Goal: Use online tool/utility: Utilize a website feature to perform a specific function

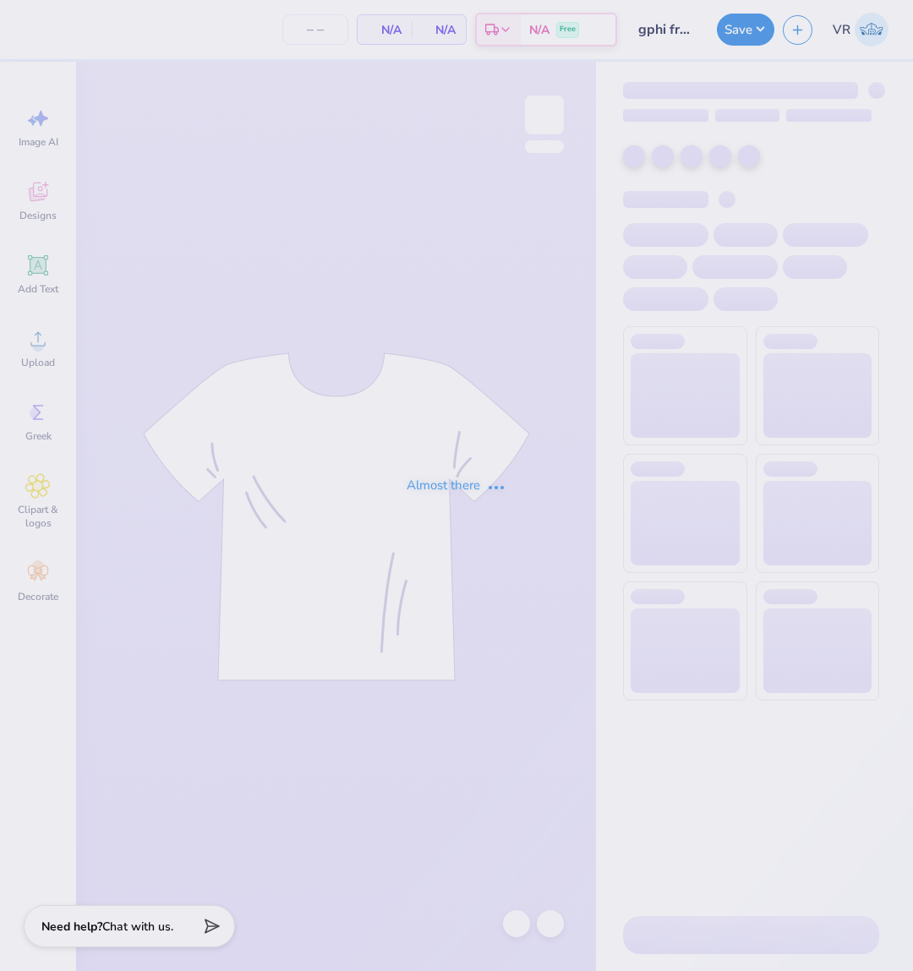
type input "100"
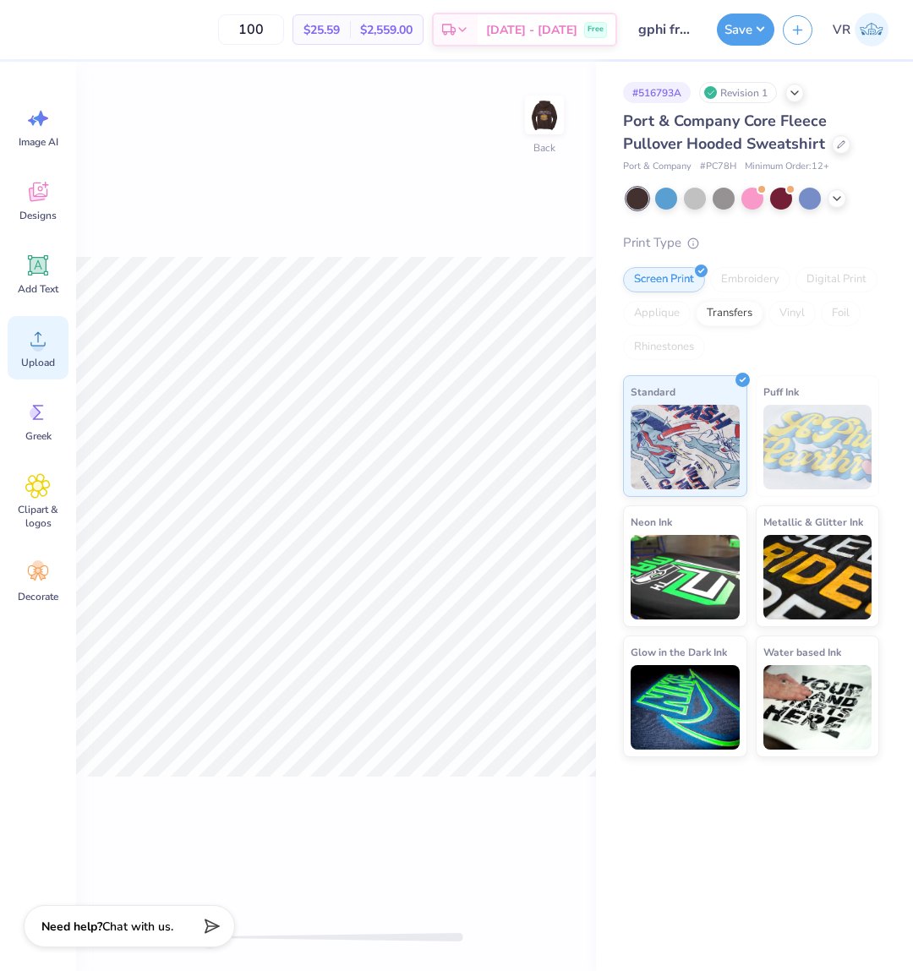
click at [44, 378] on div "Upload" at bounding box center [38, 347] width 61 height 63
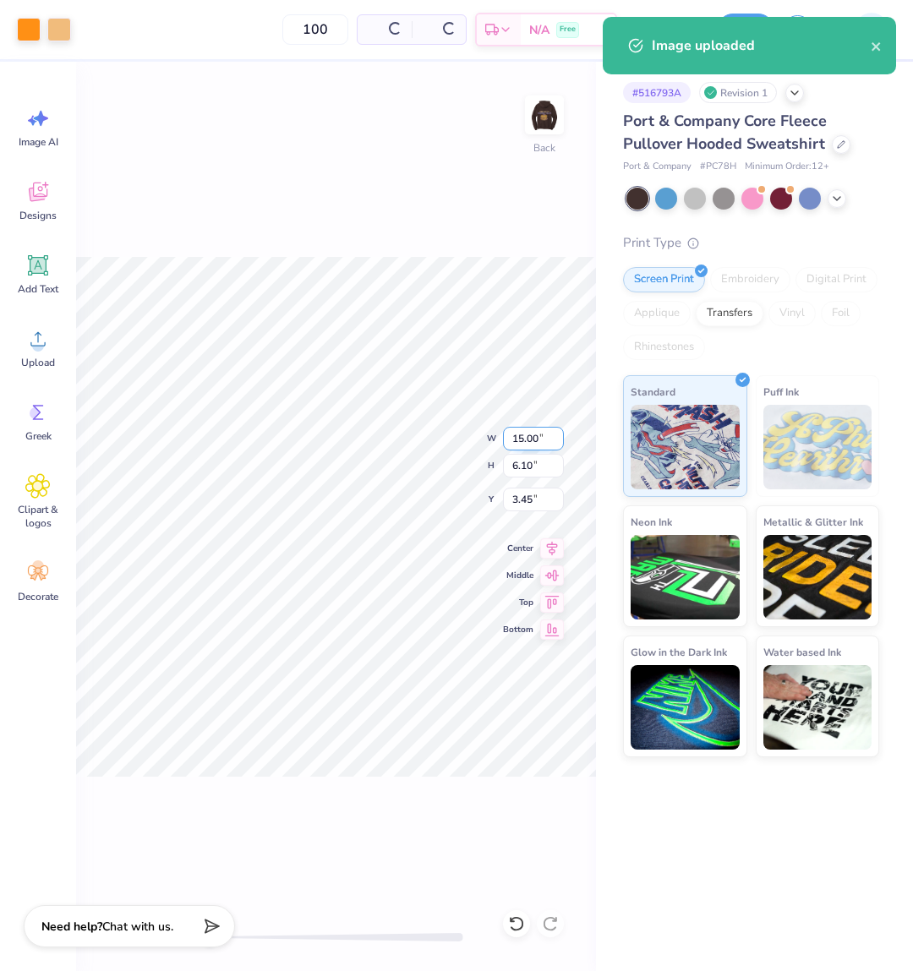
click at [539, 436] on input "15.00" at bounding box center [533, 439] width 61 height 24
type input "3.5"
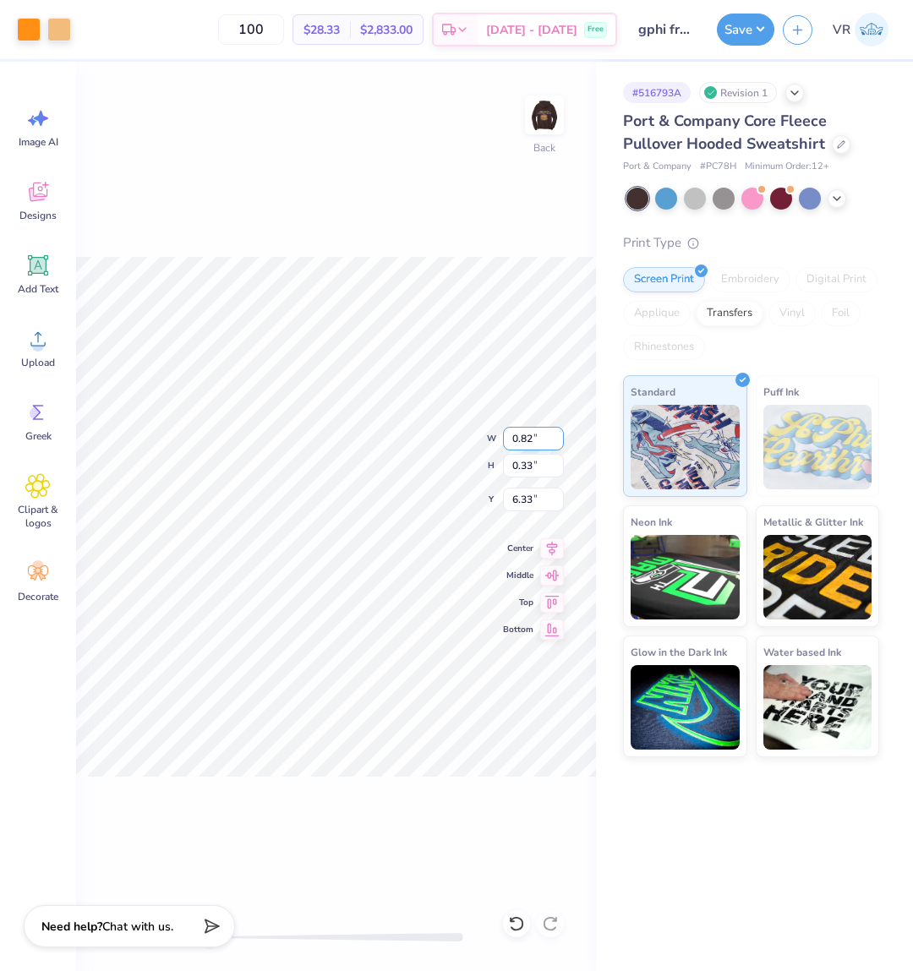
click at [521, 439] on input "0.82" at bounding box center [533, 439] width 61 height 24
click at [527, 431] on input "0.82" at bounding box center [533, 439] width 61 height 24
type input "3.5"
click at [532, 494] on input "5.79" at bounding box center [533, 500] width 61 height 24
type input "3"
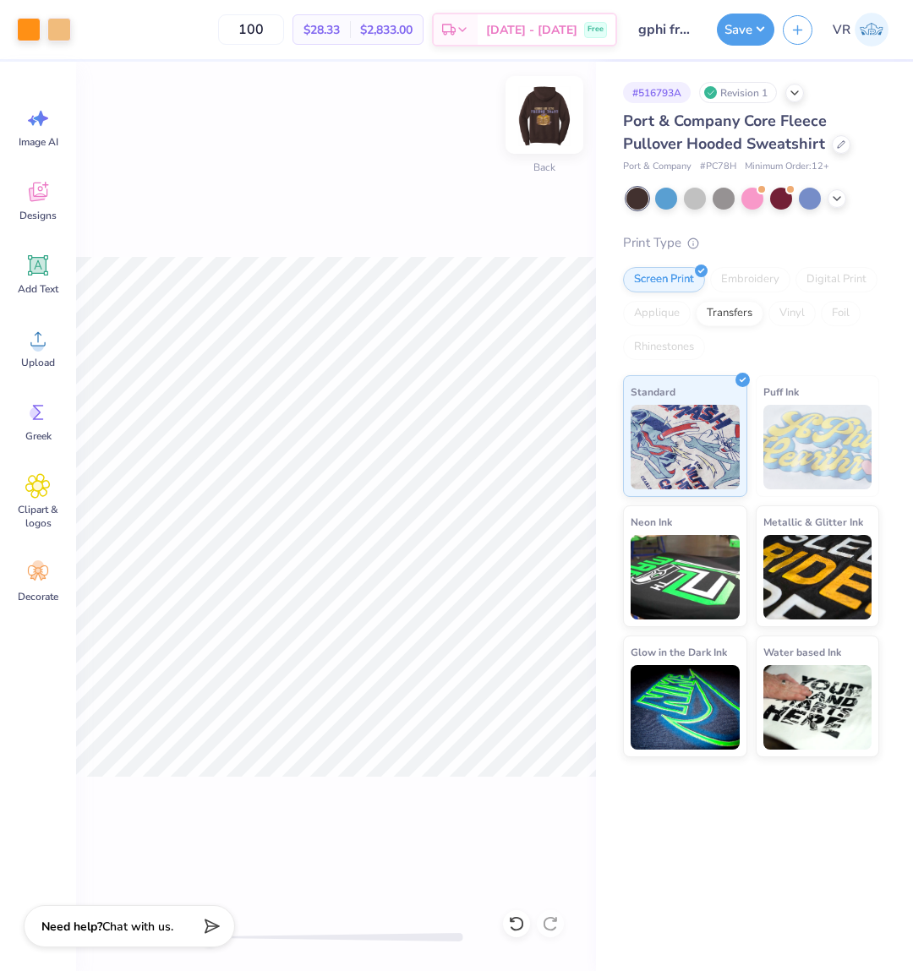
click at [535, 118] on img at bounding box center [544, 115] width 68 height 68
click at [198, 375] on div "Almost there" at bounding box center [494, 516] width 837 height 909
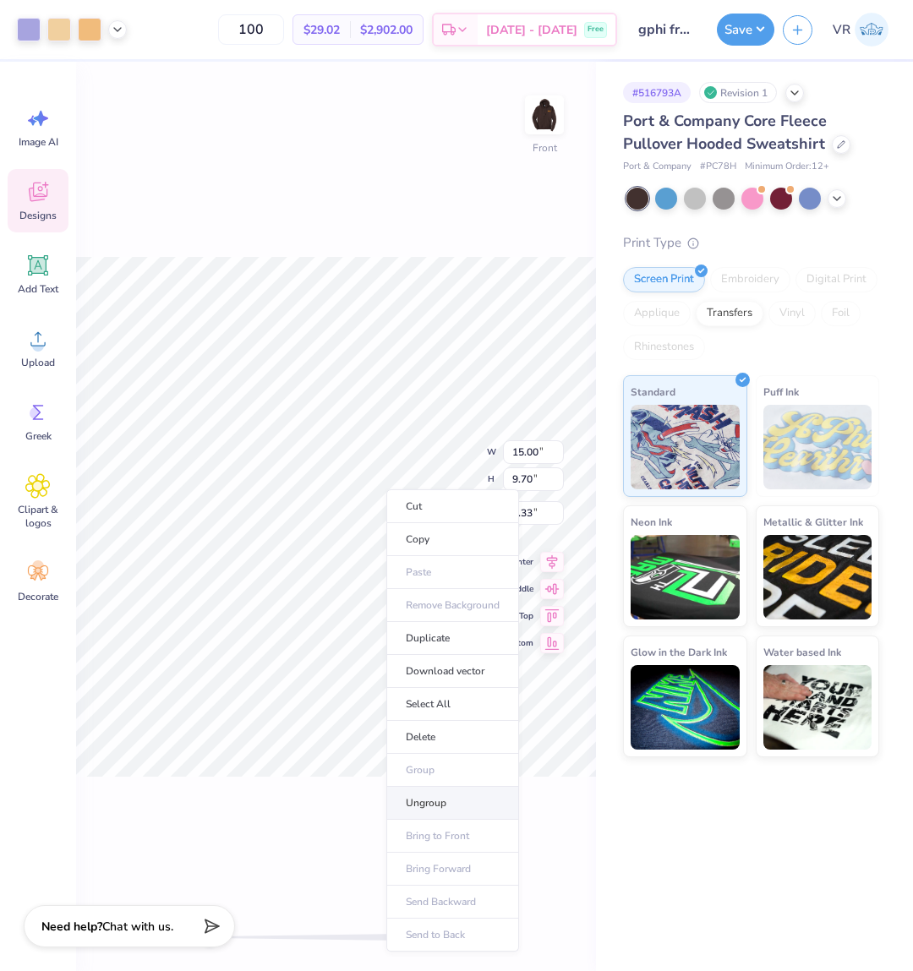
click at [453, 804] on li "Ungroup" at bounding box center [452, 803] width 133 height 33
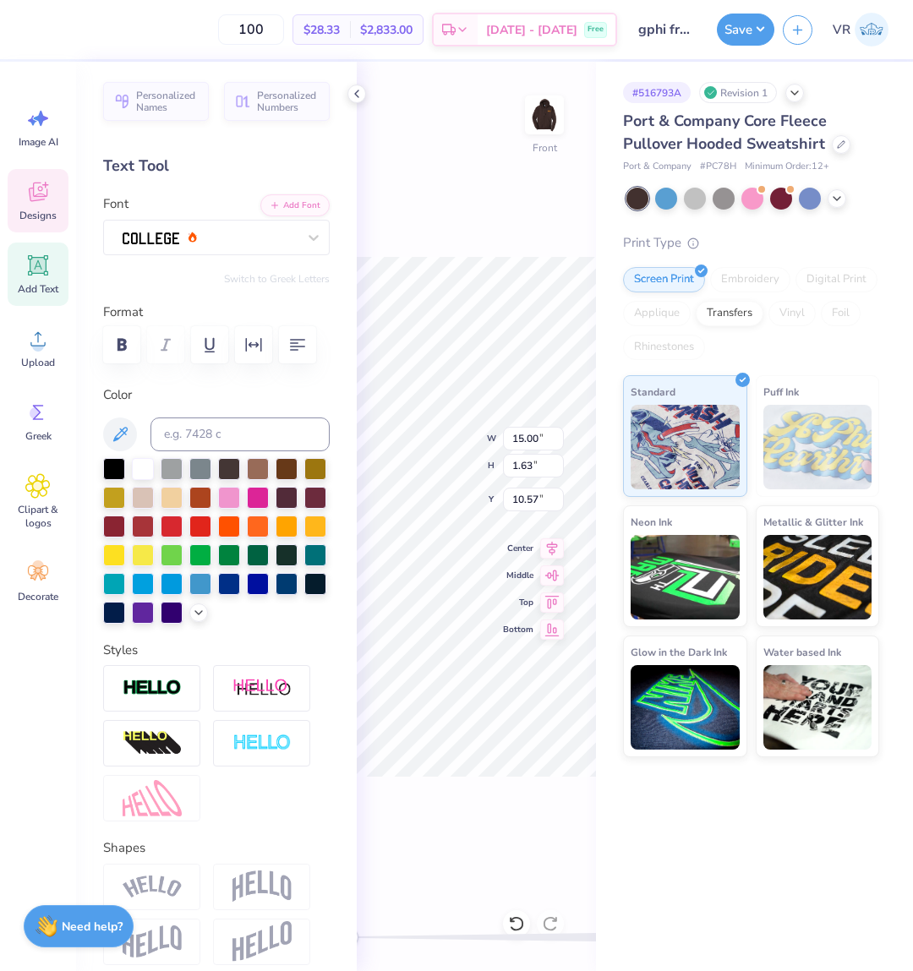
click at [640, 758] on div "100 $28.33 Per Item $2,833.00 Total Est. Delivery [DATE] - [DATE] Free Design T…" at bounding box center [456, 485] width 913 height 971
type input "9.69"
type input "9.34"
click at [526, 498] on input "9.34" at bounding box center [533, 500] width 61 height 24
type input "6.00"
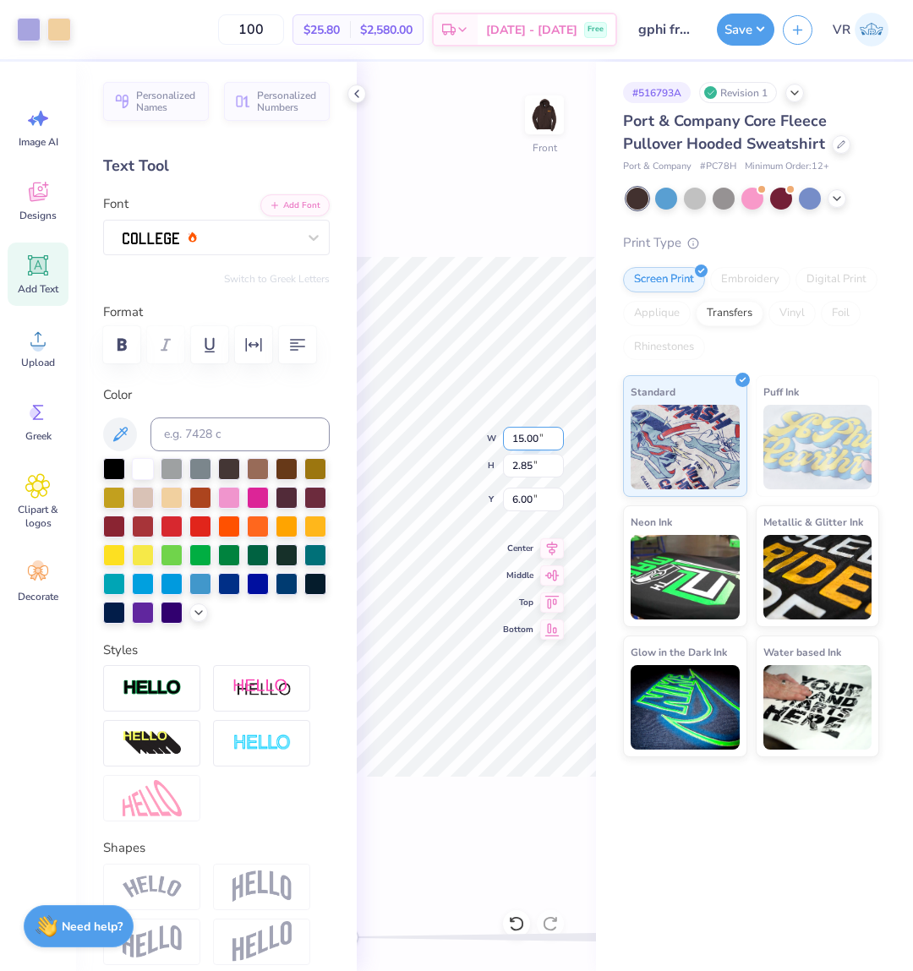
click at [517, 434] on input "15.00" at bounding box center [533, 439] width 61 height 24
type input "9.60"
type input "2.08"
type input "6.38"
type input "12.50"
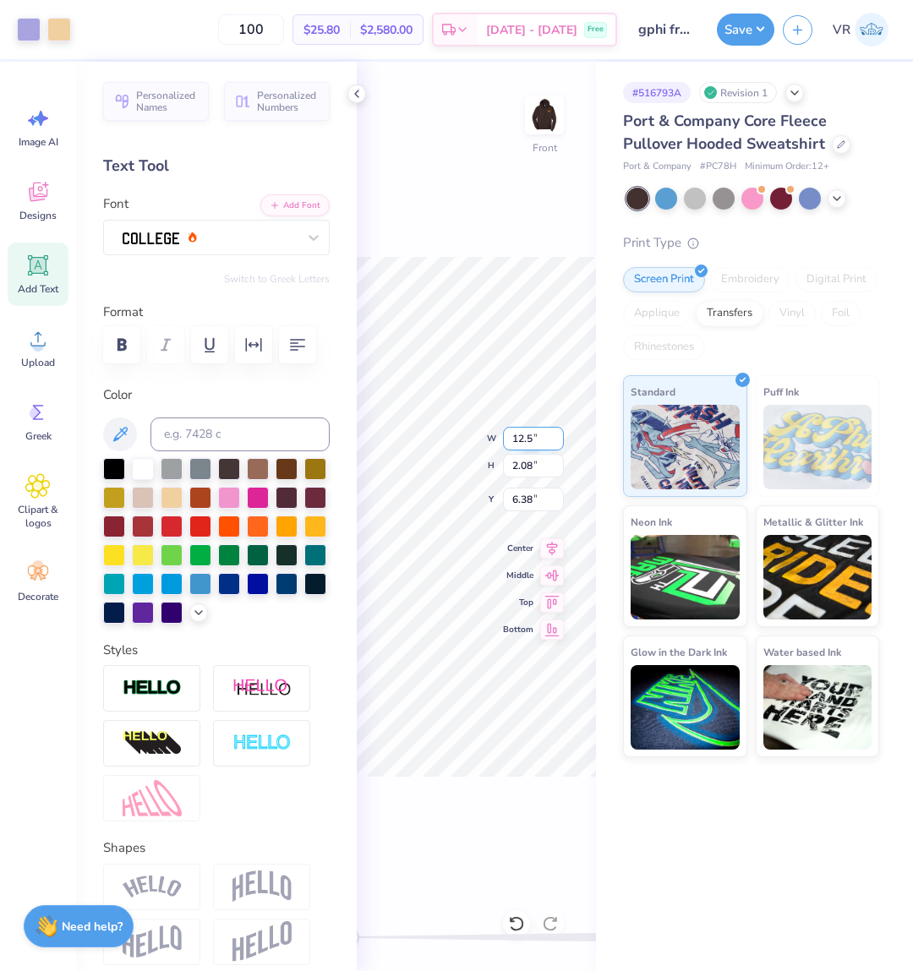
type input "2.71"
type input "6.06"
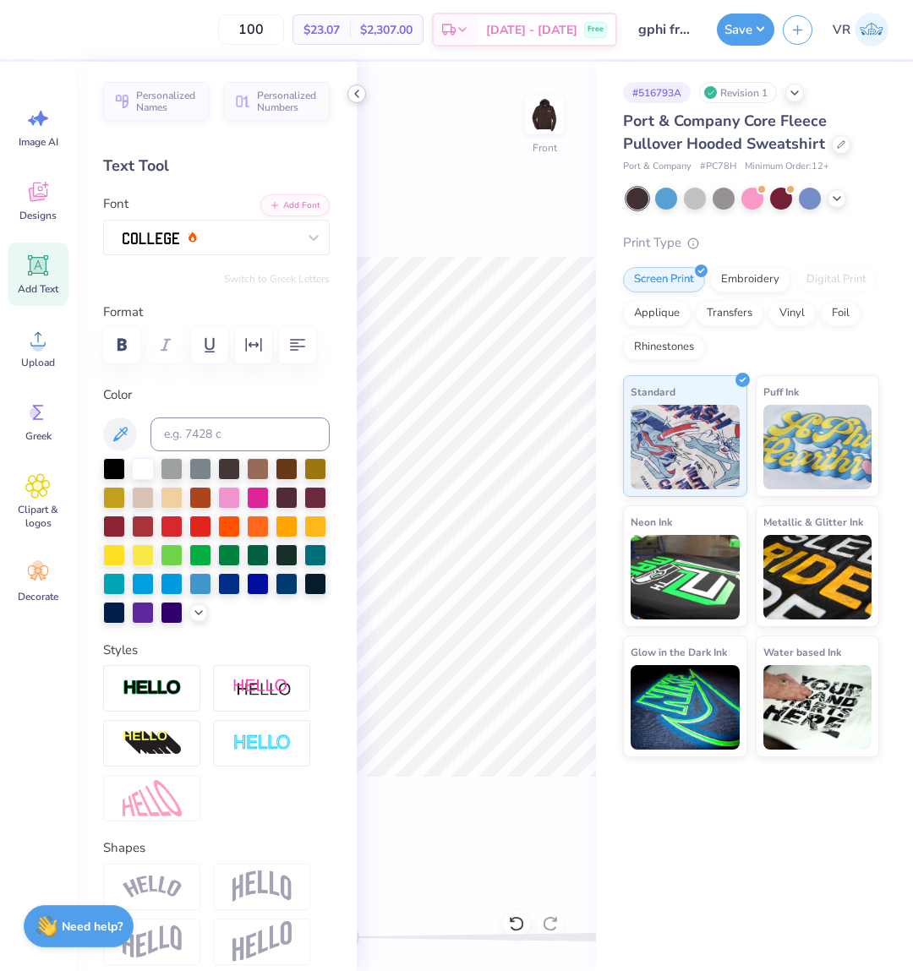
click at [357, 94] on icon at bounding box center [357, 94] width 14 height 14
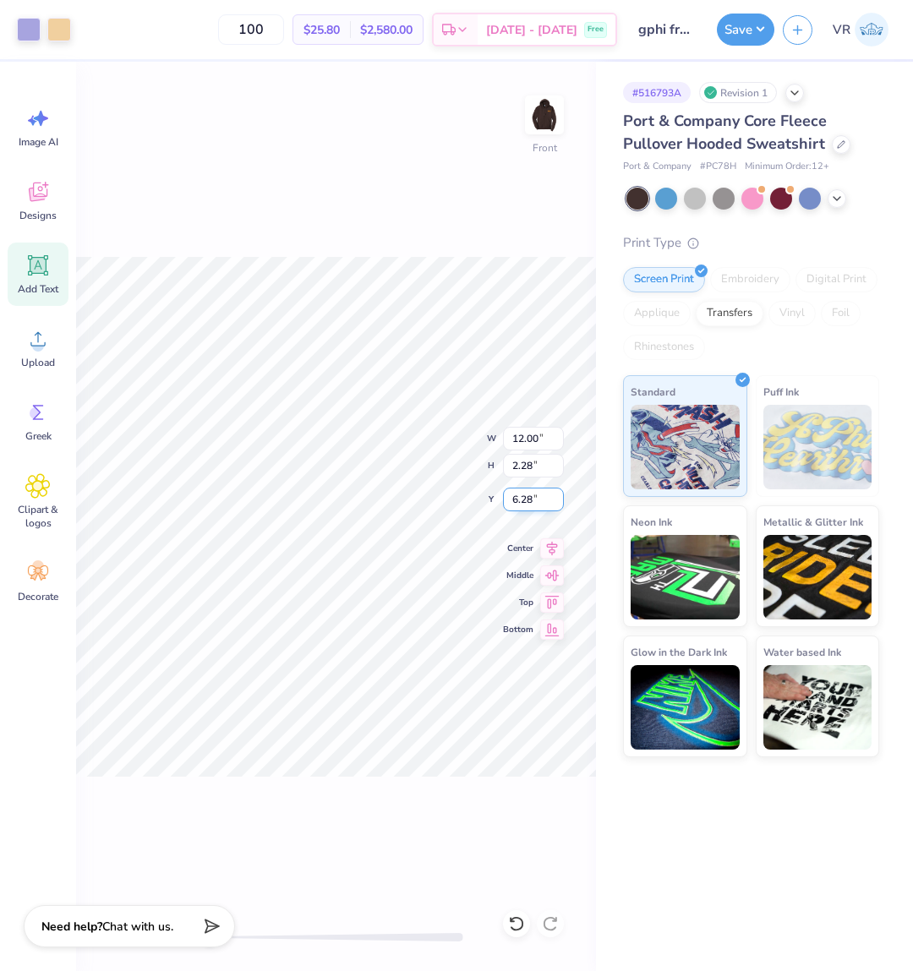
click at [515, 501] on input "6.28" at bounding box center [533, 500] width 61 height 24
type input "6.00"
click at [53, 357] on span "Upload" at bounding box center [38, 363] width 34 height 14
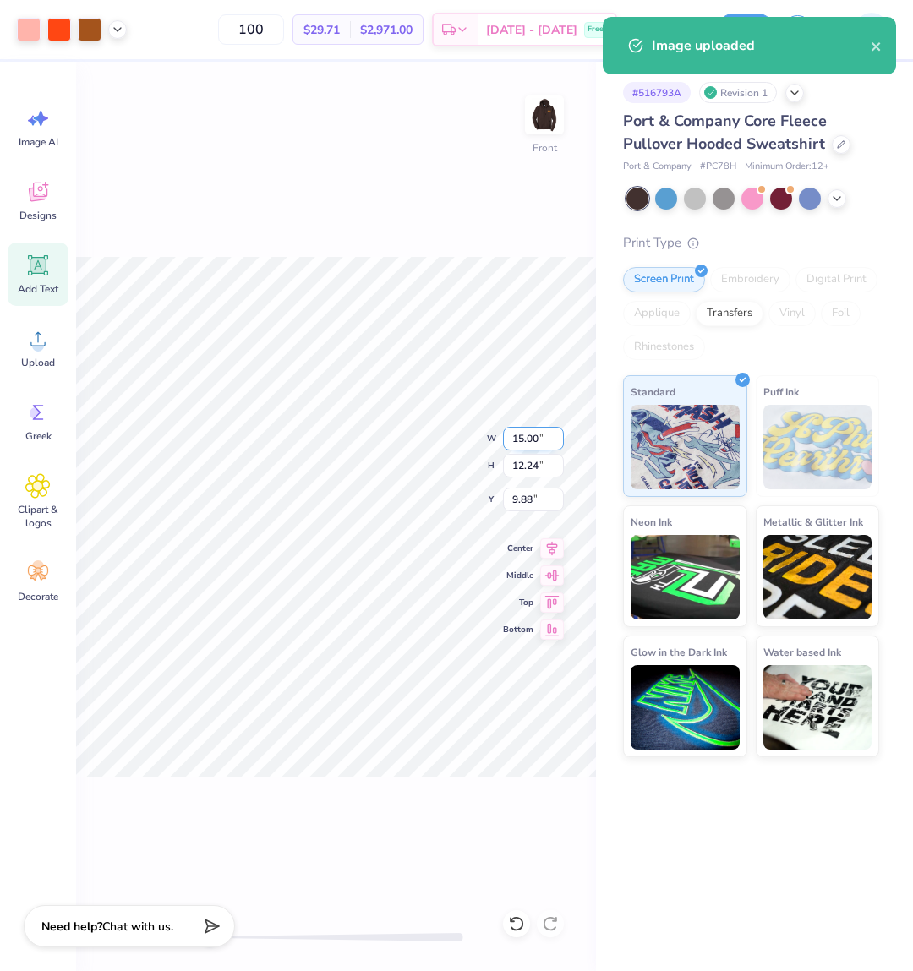
click at [527, 434] on input "15.00" at bounding box center [533, 439] width 61 height 24
type input "12.5"
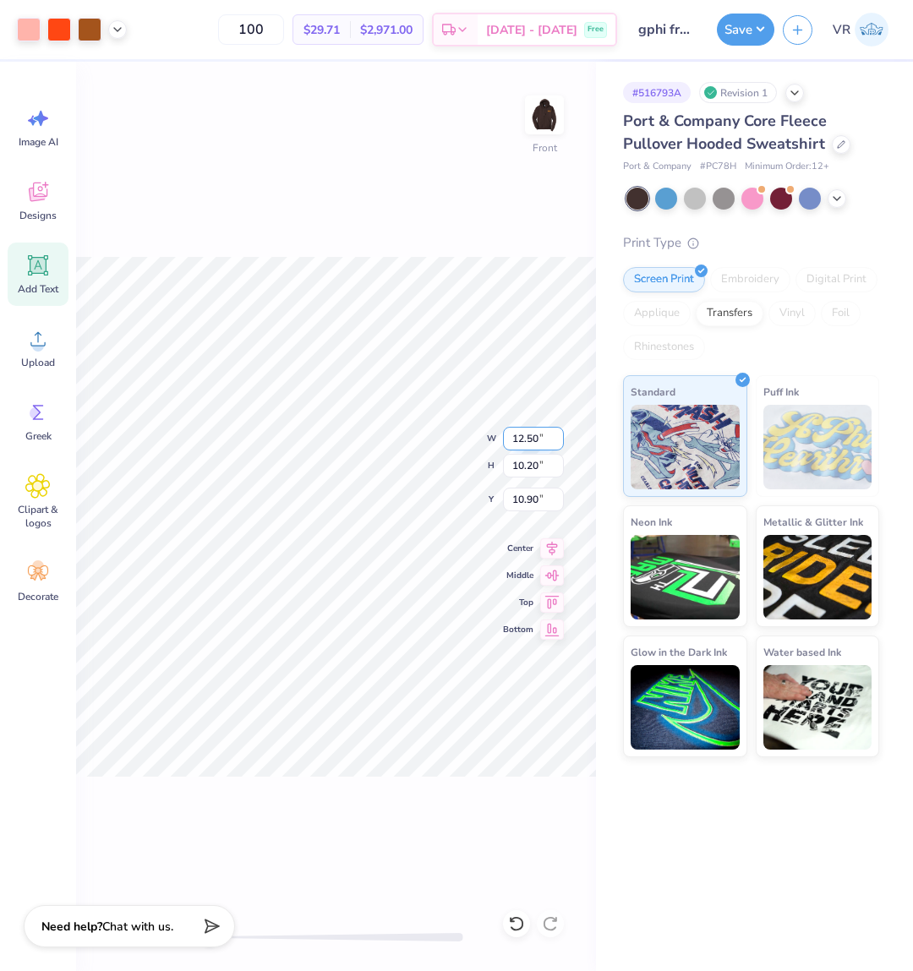
click at [521, 436] on input "12.50" at bounding box center [533, 439] width 61 height 24
click at [542, 435] on input "12.50" at bounding box center [533, 439] width 61 height 24
type input "12"
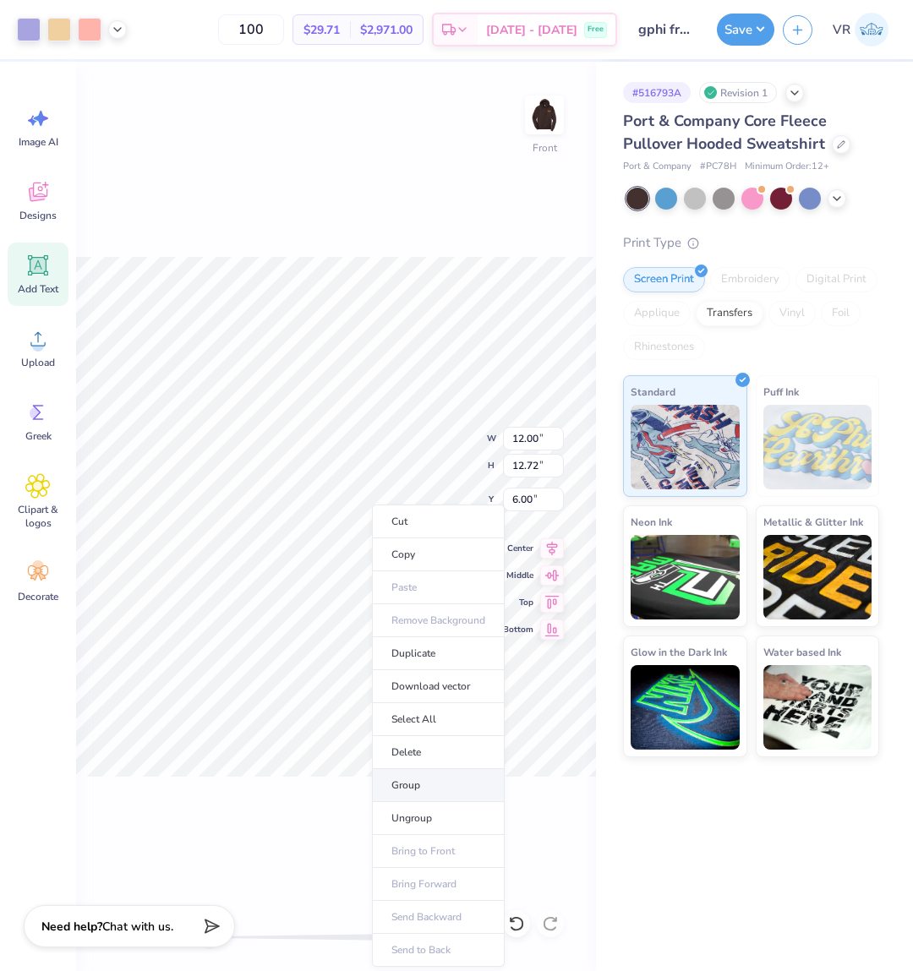
click at [431, 783] on li "Group" at bounding box center [438, 785] width 133 height 33
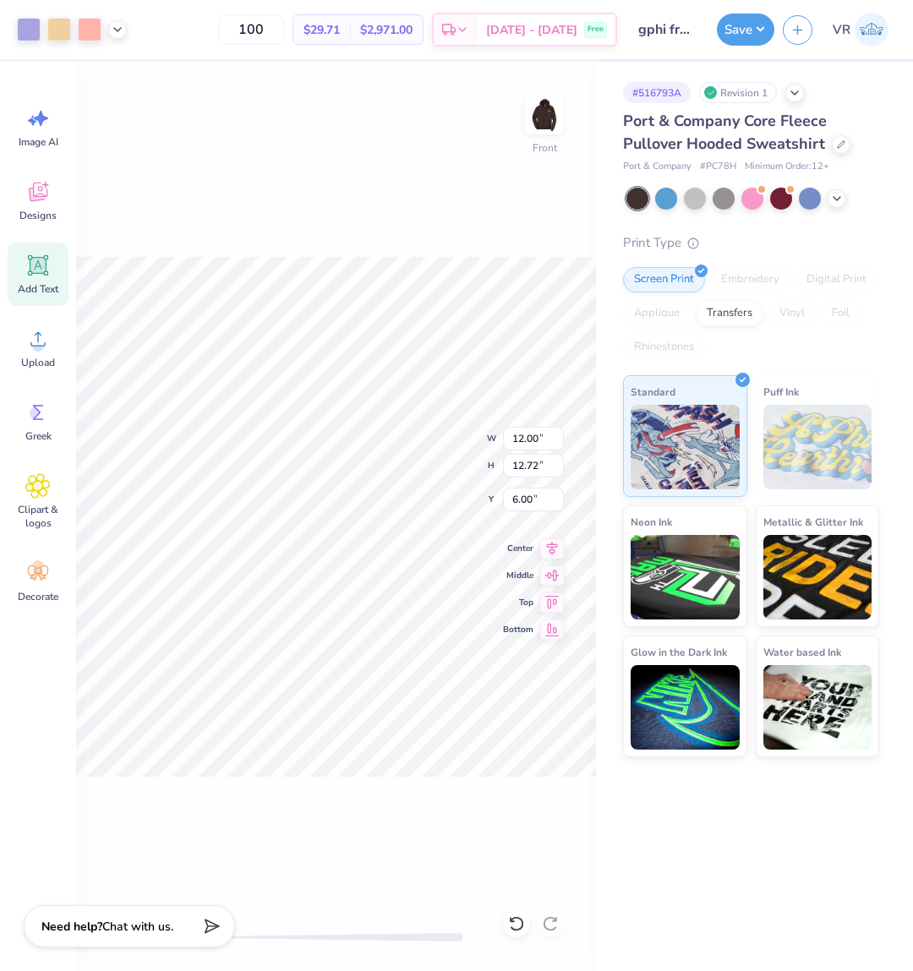
type input "12.01"
type input "12.73"
type input "6.04"
click at [541, 498] on input "6.04" at bounding box center [533, 500] width 61 height 24
click at [527, 438] on input "12.01" at bounding box center [533, 439] width 61 height 24
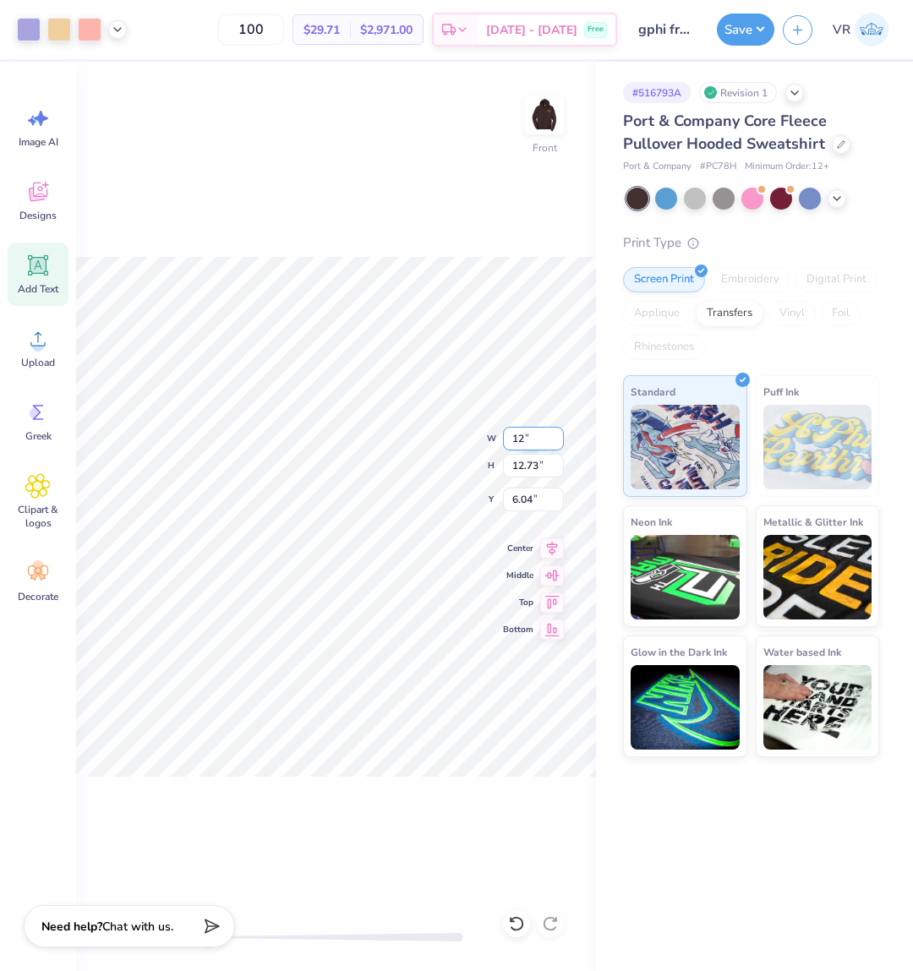
type input "12"
click at [528, 500] on input "6.04" at bounding box center [533, 500] width 61 height 24
type input "6"
click at [725, 60] on div "Art colors 100 $29.71 Per Item $2,971.00 Total Est. Delivery [DATE] - [DATE] Fr…" at bounding box center [456, 485] width 913 height 971
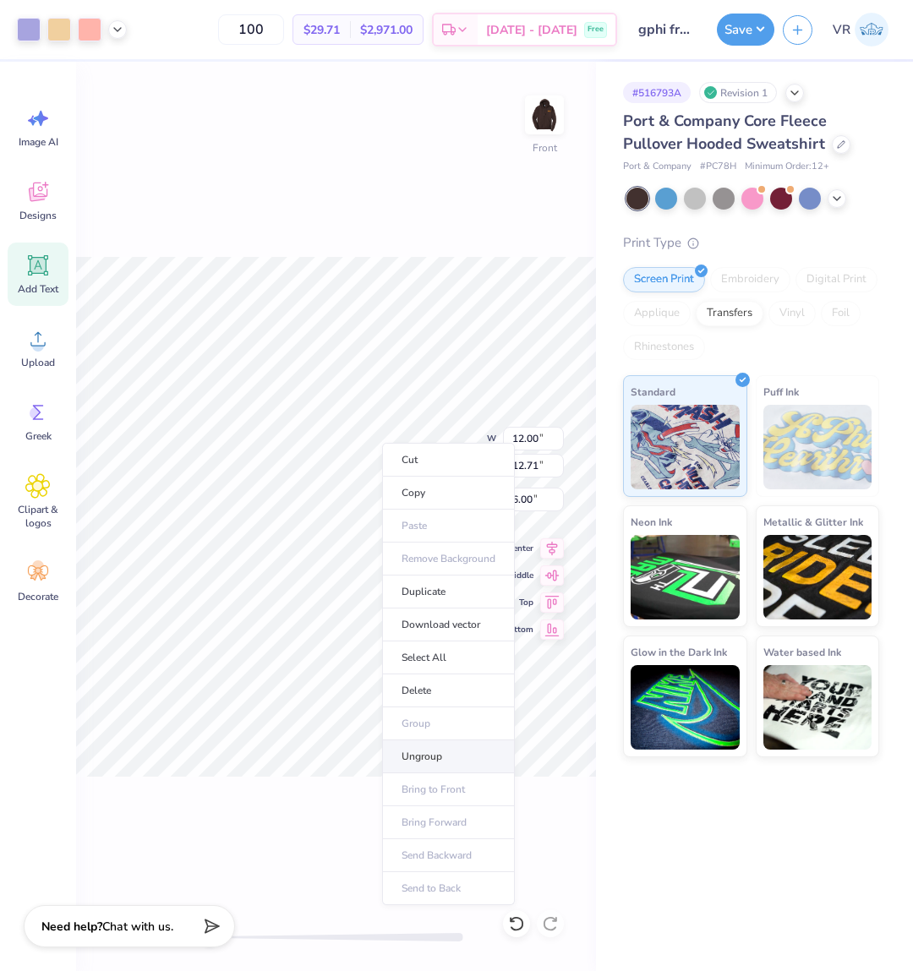
click at [432, 758] on li "Ungroup" at bounding box center [448, 756] width 133 height 33
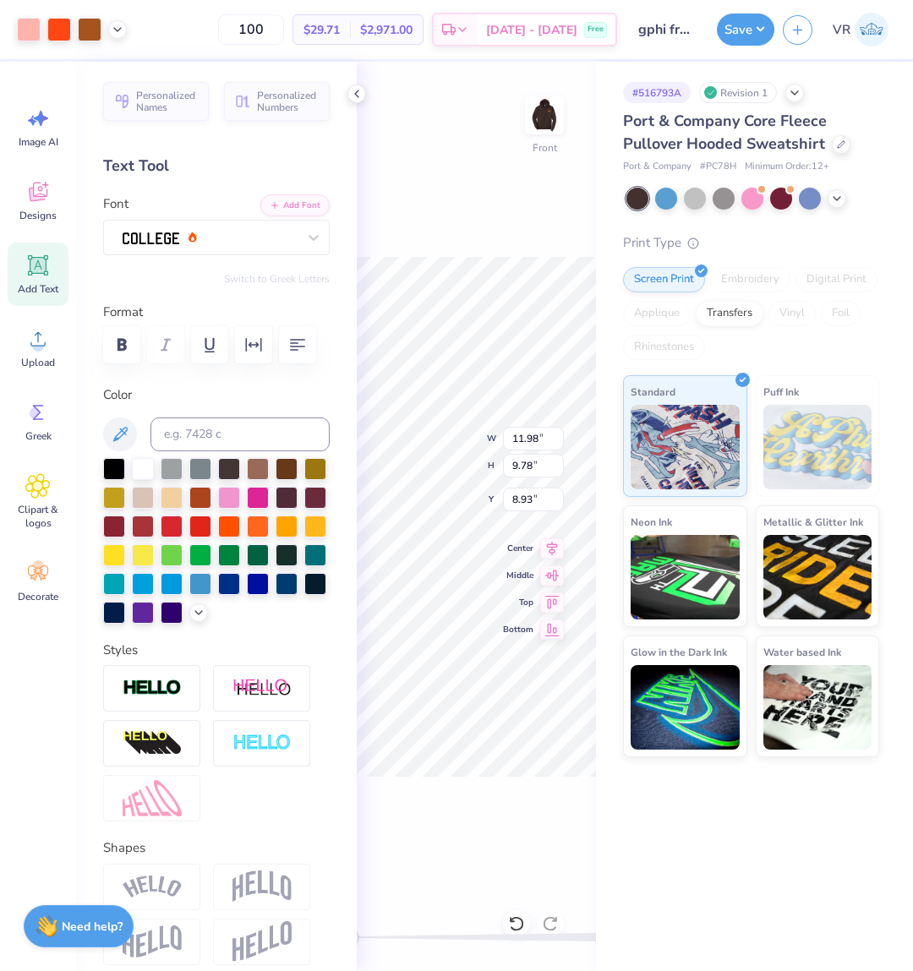
click at [463, 228] on div "Front W 11.98 11.98 " H 9.78 9.78 " Y 8.93 8.93 " Center Middle Top Bottom" at bounding box center [476, 516] width 239 height 909
click at [200, 426] on input at bounding box center [239, 434] width 179 height 34
type input "172"
click at [112, 40] on div at bounding box center [72, 30] width 110 height 24
click at [112, 25] on icon at bounding box center [118, 28] width 14 height 14
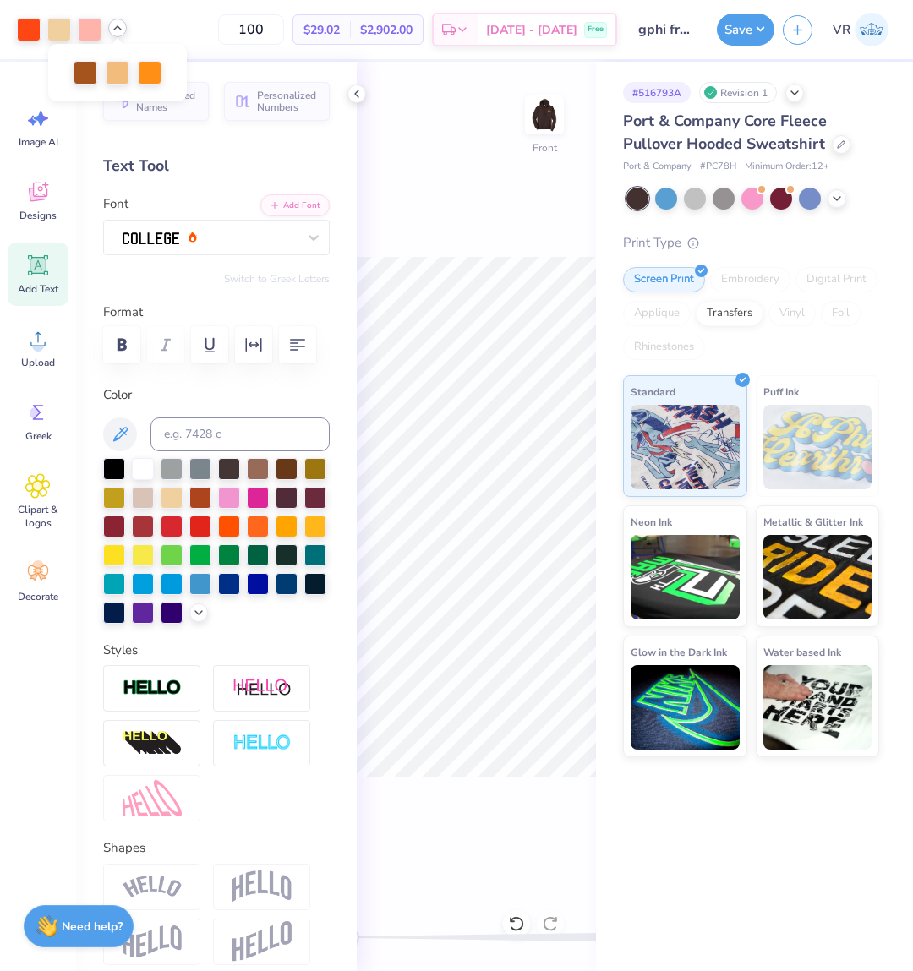
click at [463, 183] on div "Front" at bounding box center [476, 516] width 239 height 909
click at [116, 34] on icon at bounding box center [118, 28] width 14 height 14
click at [60, 30] on div at bounding box center [59, 28] width 24 height 24
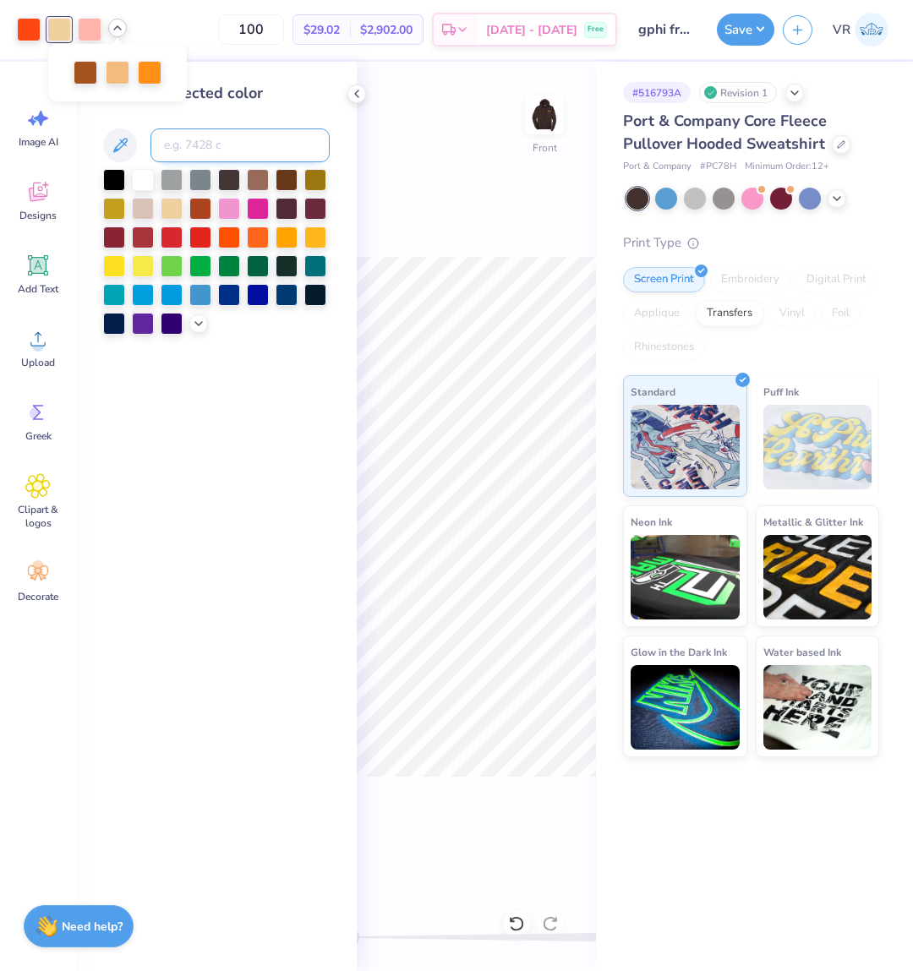
click at [208, 150] on input at bounding box center [239, 145] width 179 height 34
type input "156"
click at [254, 444] on div "Change selected color" at bounding box center [216, 516] width 281 height 909
click at [424, 254] on div "Front" at bounding box center [476, 516] width 239 height 909
click at [111, 24] on icon at bounding box center [118, 28] width 14 height 14
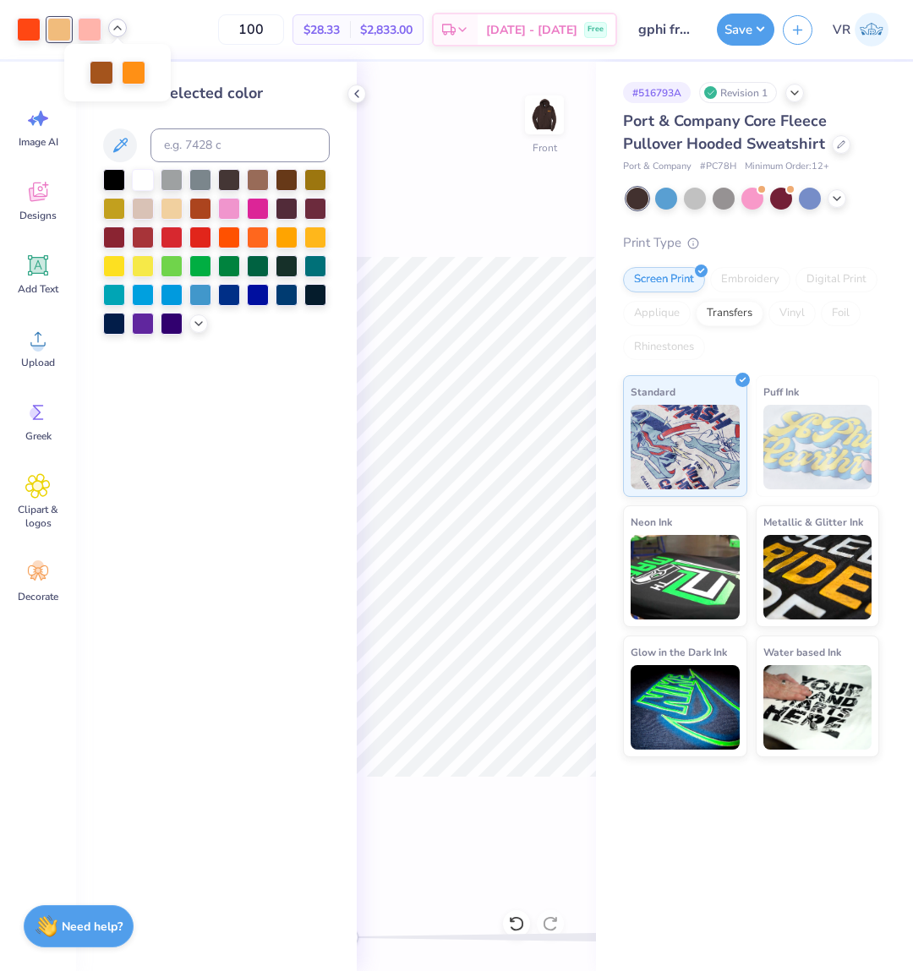
click at [111, 24] on icon at bounding box center [118, 28] width 14 height 14
click at [358, 101] on div at bounding box center [356, 94] width 19 height 19
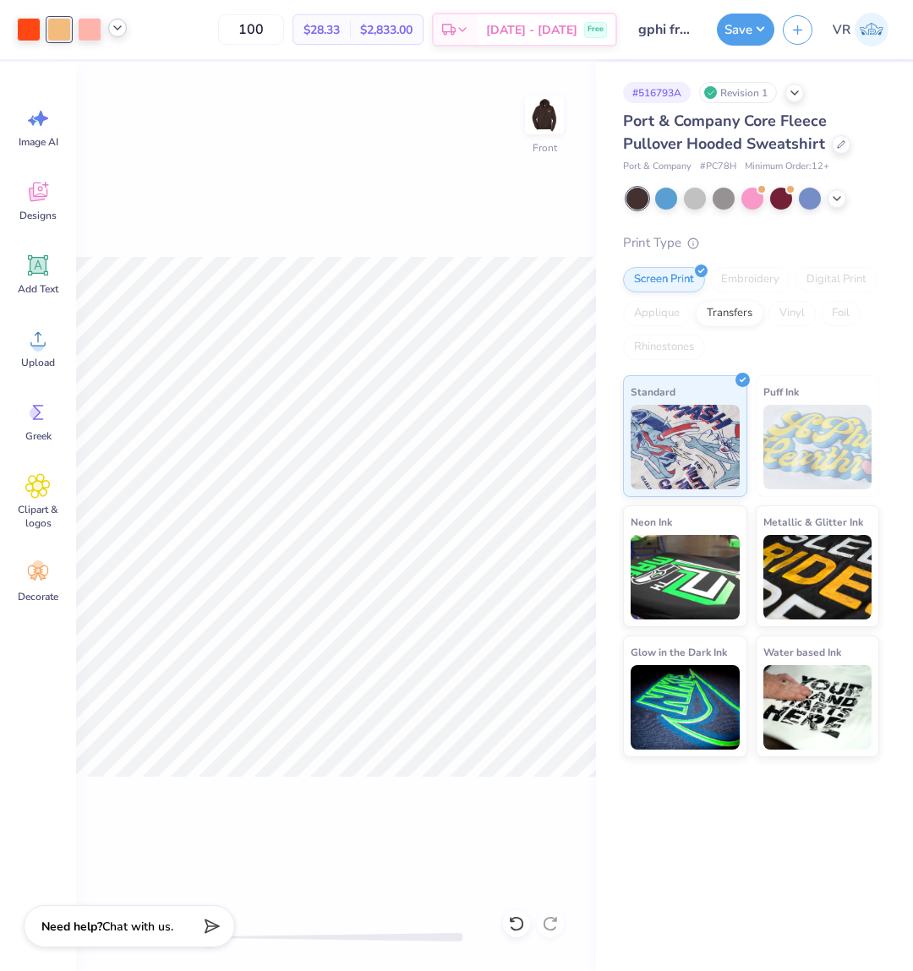
click at [433, 237] on div "Front" at bounding box center [336, 516] width 520 height 909
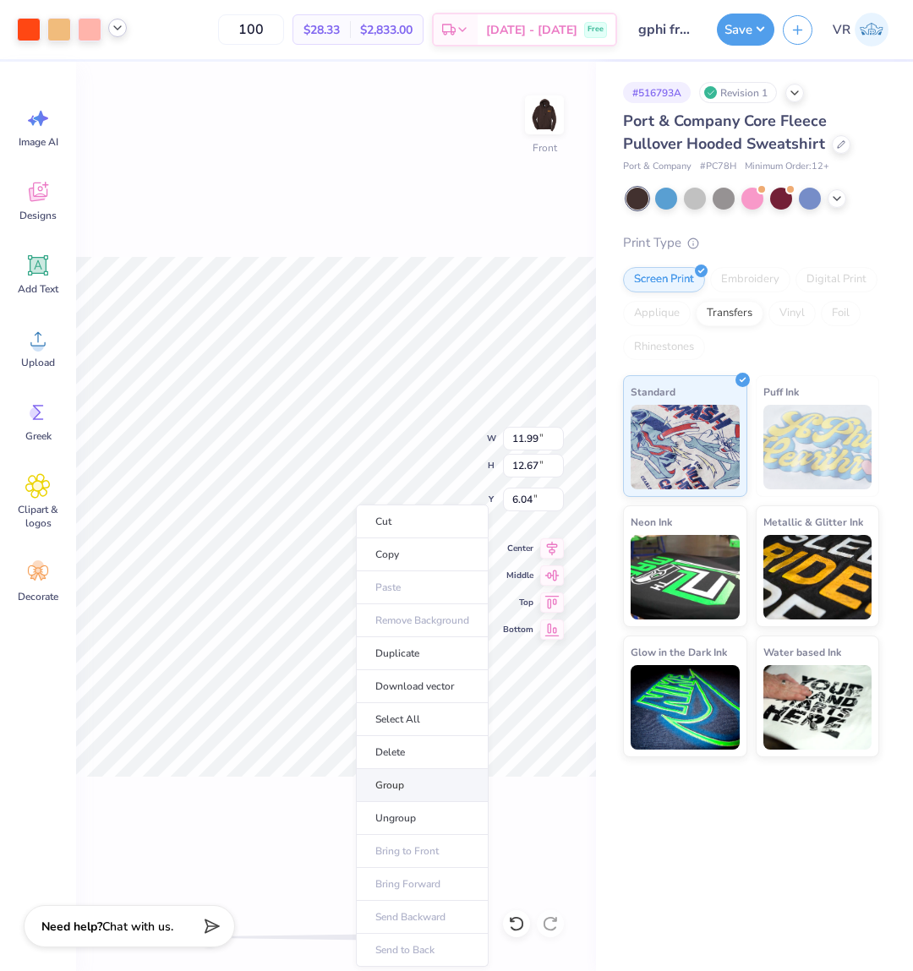
click at [423, 782] on li "Group" at bounding box center [422, 785] width 133 height 33
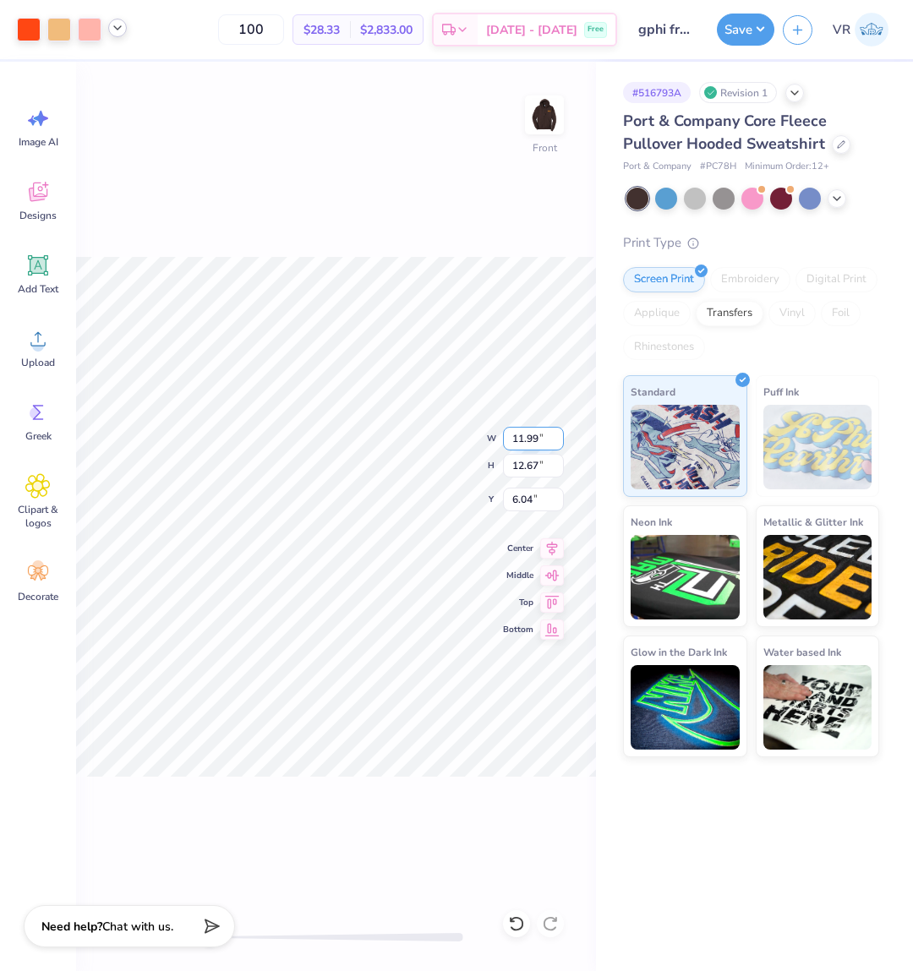
click at [537, 436] on input "11.99" at bounding box center [533, 439] width 61 height 24
type input "12"
type input "6"
click at [733, 28] on button "Save" at bounding box center [745, 27] width 57 height 32
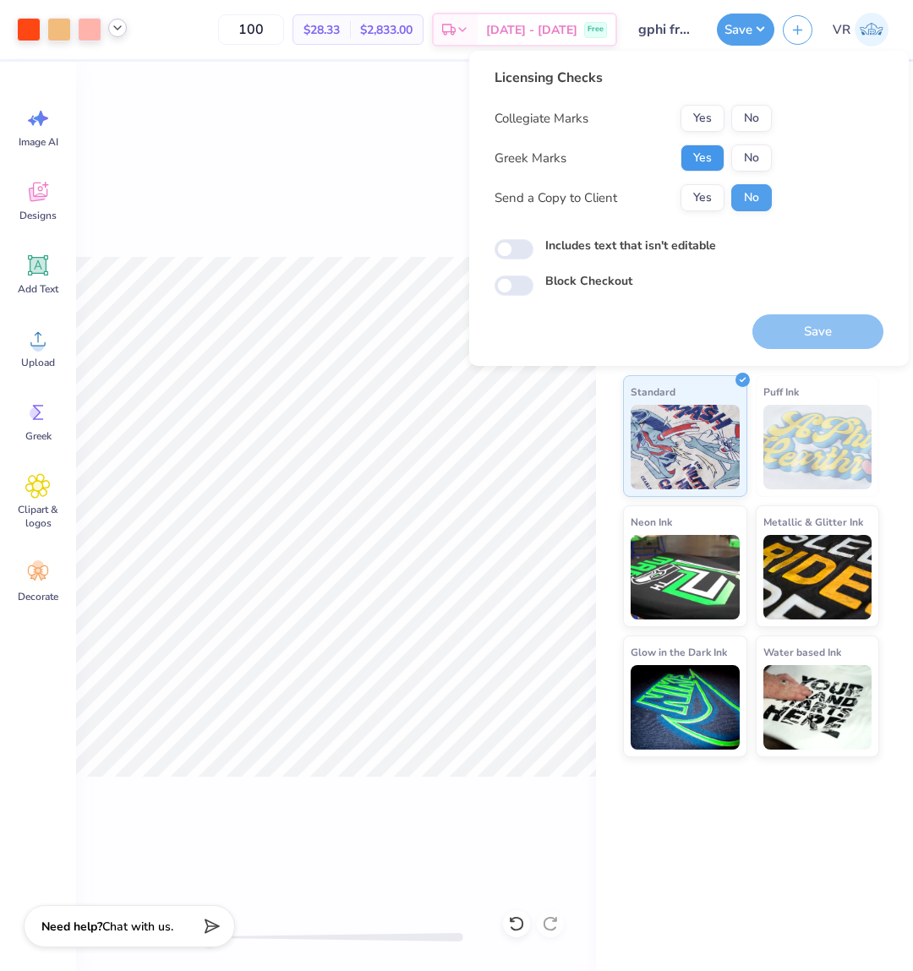
click at [701, 154] on button "Yes" at bounding box center [702, 157] width 44 height 27
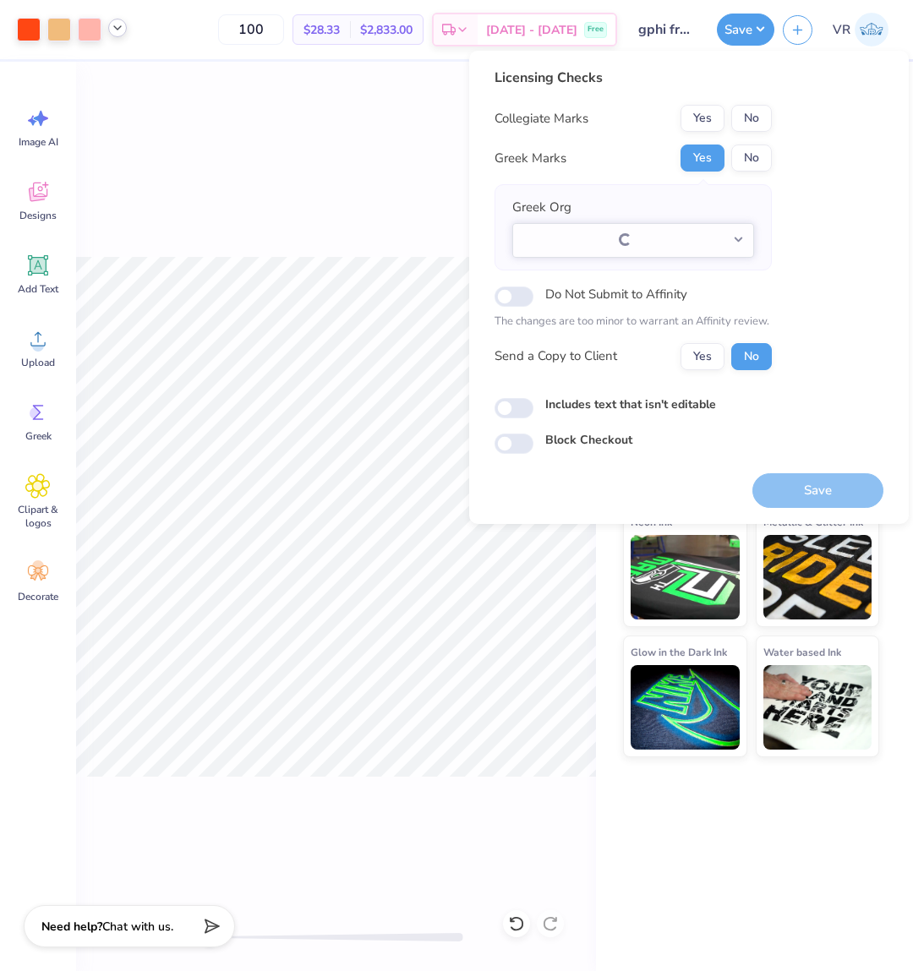
click at [757, 123] on button "No" at bounding box center [751, 118] width 41 height 27
click at [788, 494] on button "Save" at bounding box center [817, 490] width 131 height 35
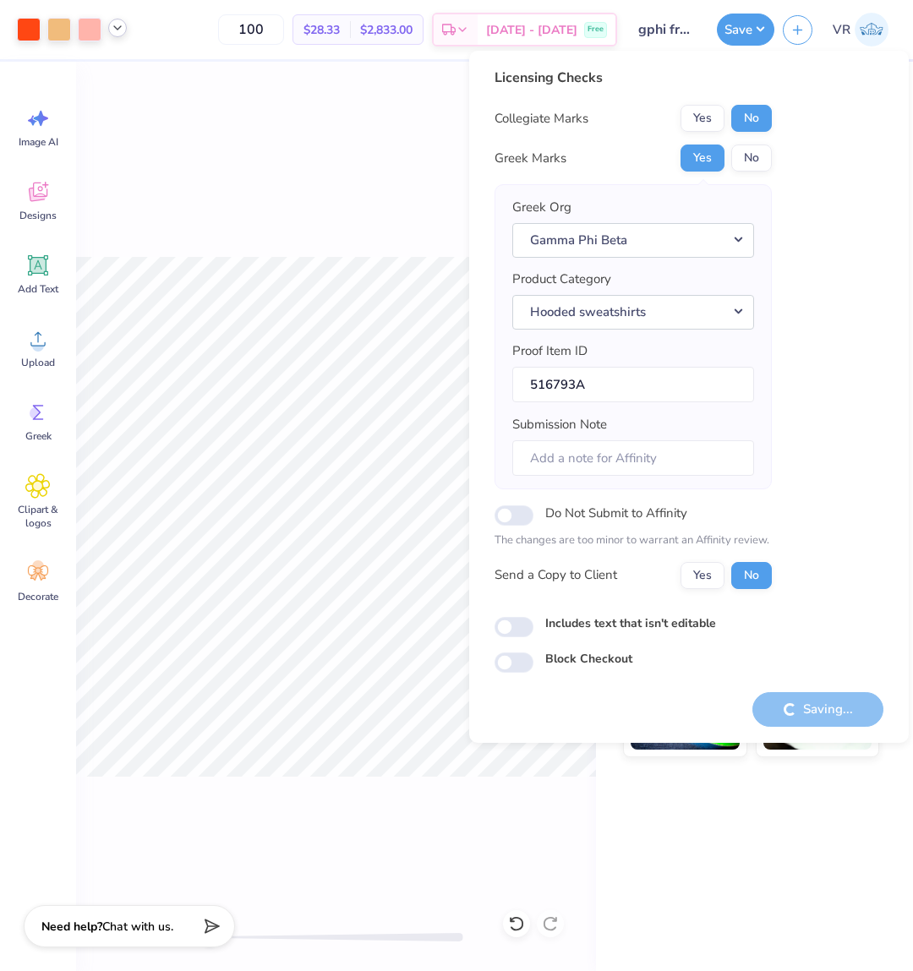
click at [118, 27] on icon at bounding box center [118, 28] width 14 height 14
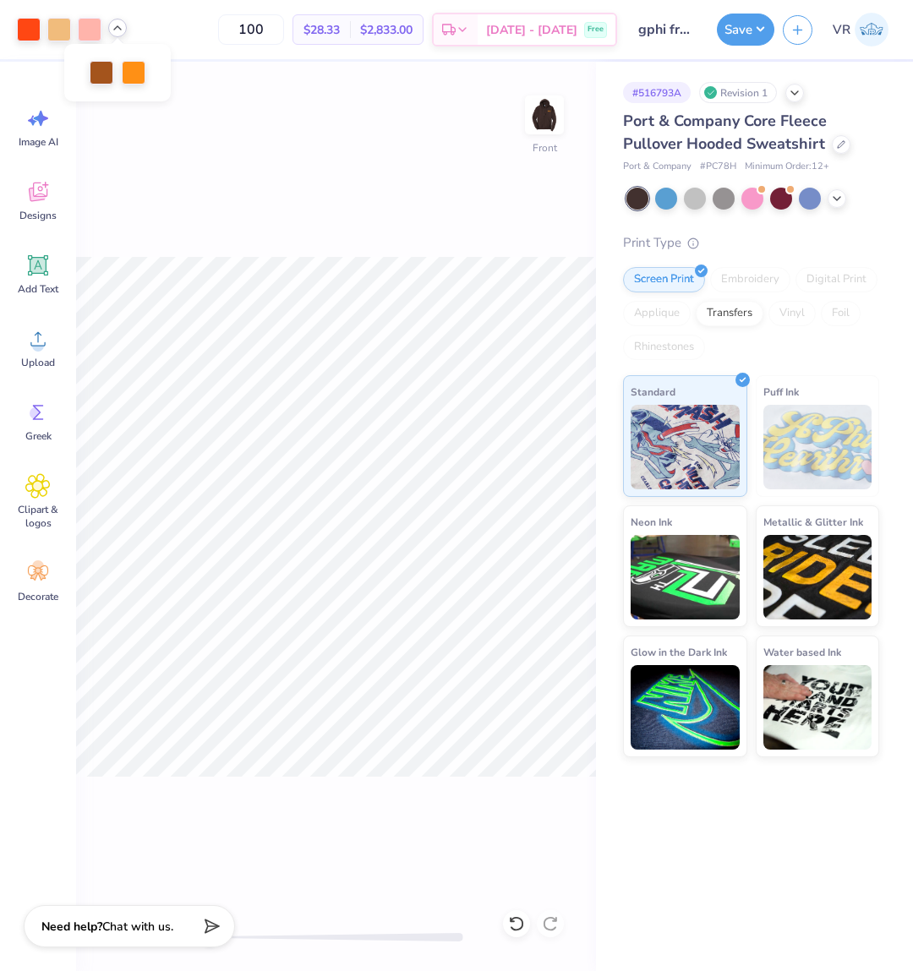
click at [118, 27] on polyline at bounding box center [117, 27] width 7 height 3
click at [118, 24] on icon at bounding box center [118, 28] width 14 height 14
click at [261, 115] on div "Front" at bounding box center [336, 516] width 520 height 909
click at [731, 32] on button "Save" at bounding box center [745, 27] width 57 height 32
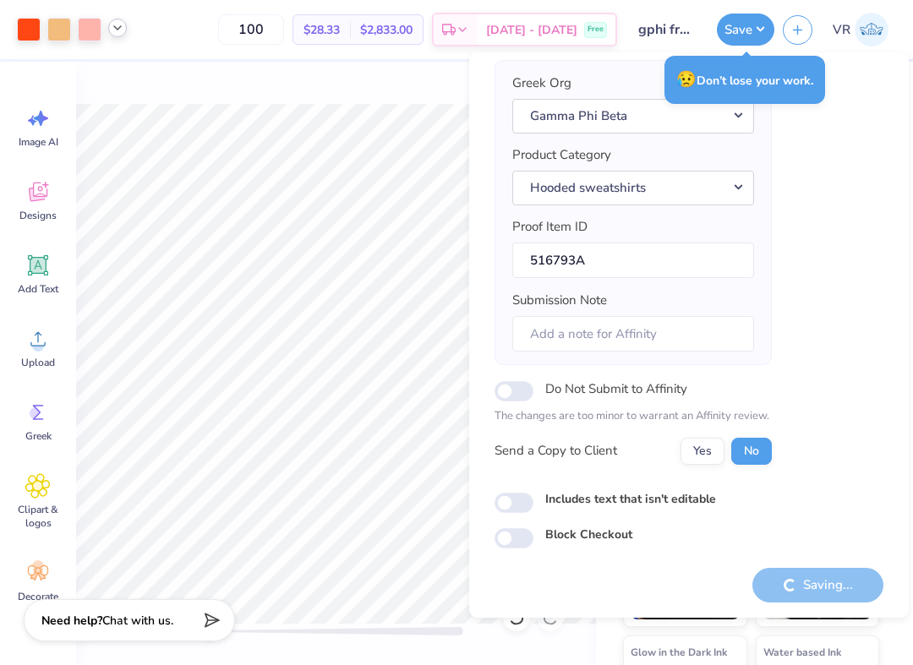
scroll to position [127, 0]
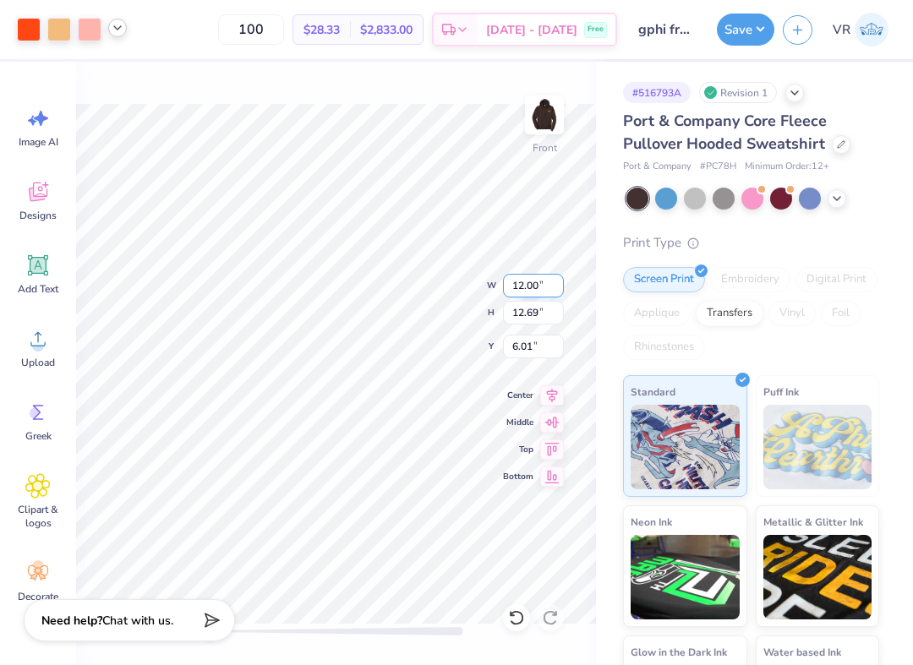
click at [520, 281] on input "12.00" at bounding box center [533, 286] width 61 height 24
type input "11.5"
click at [539, 340] on input "6.21" at bounding box center [533, 347] width 61 height 24
type input "6"
click at [546, 282] on input "11.50" at bounding box center [533, 286] width 61 height 24
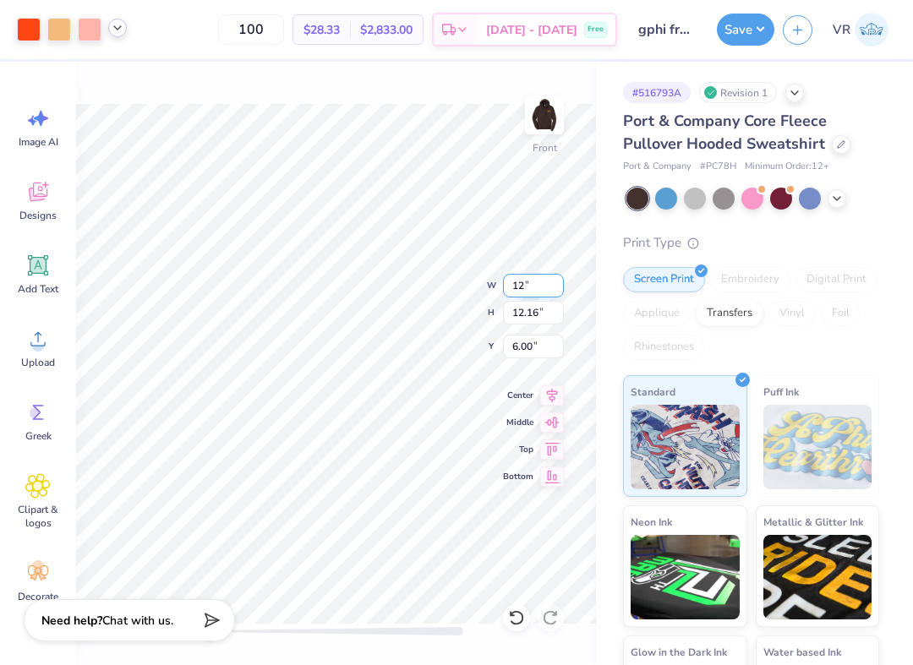
type input "12"
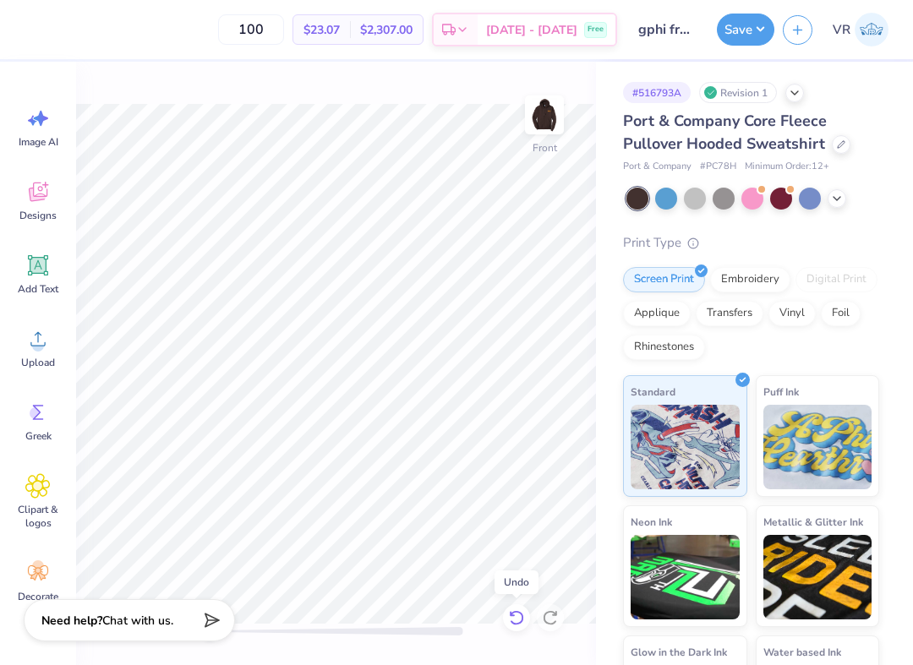
click at [517, 625] on icon at bounding box center [516, 617] width 17 height 17
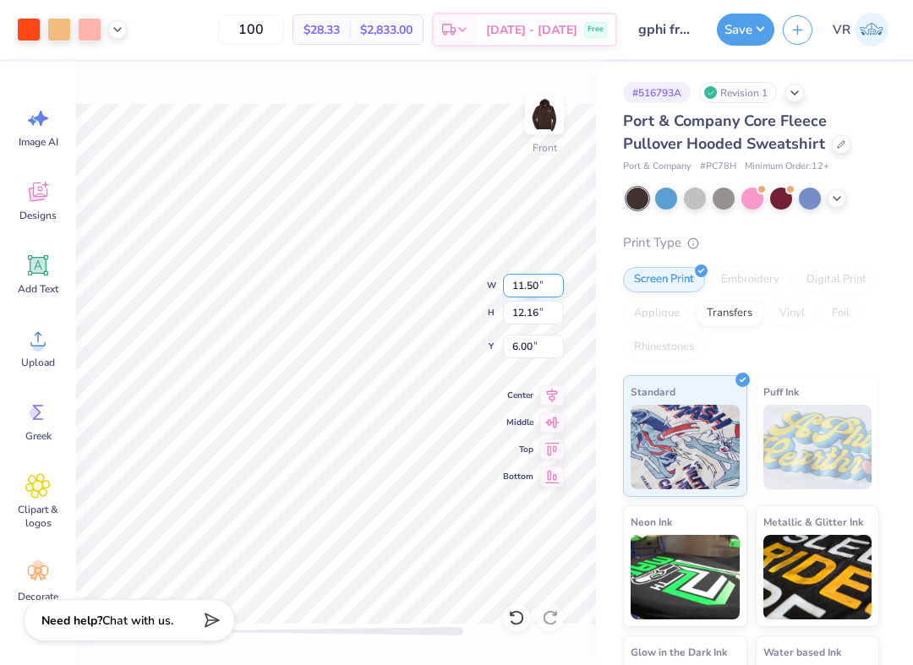
click at [546, 283] on input "11.50" at bounding box center [533, 286] width 61 height 24
type input "12.5"
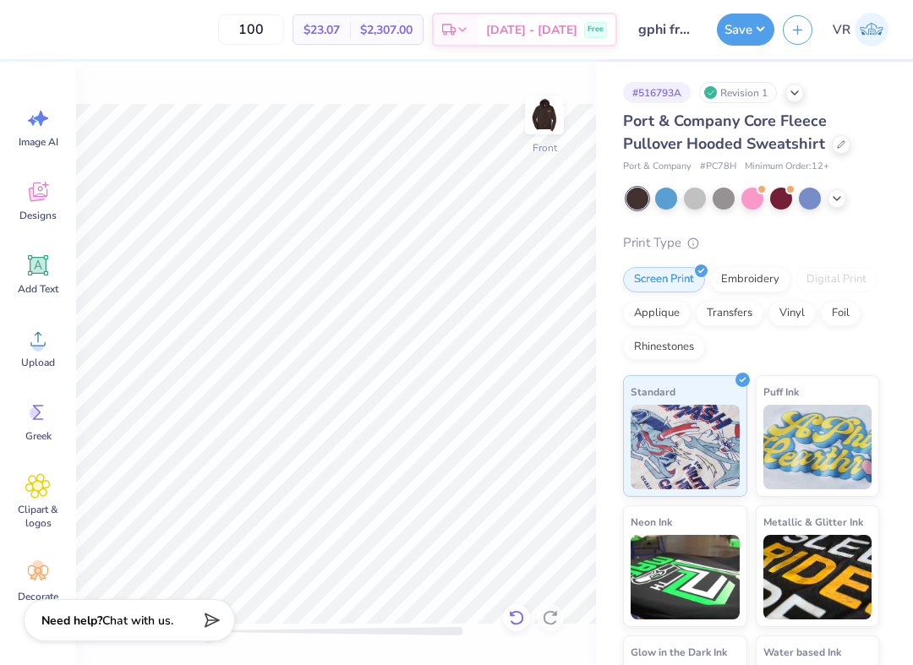
click at [523, 619] on icon at bounding box center [516, 617] width 17 height 17
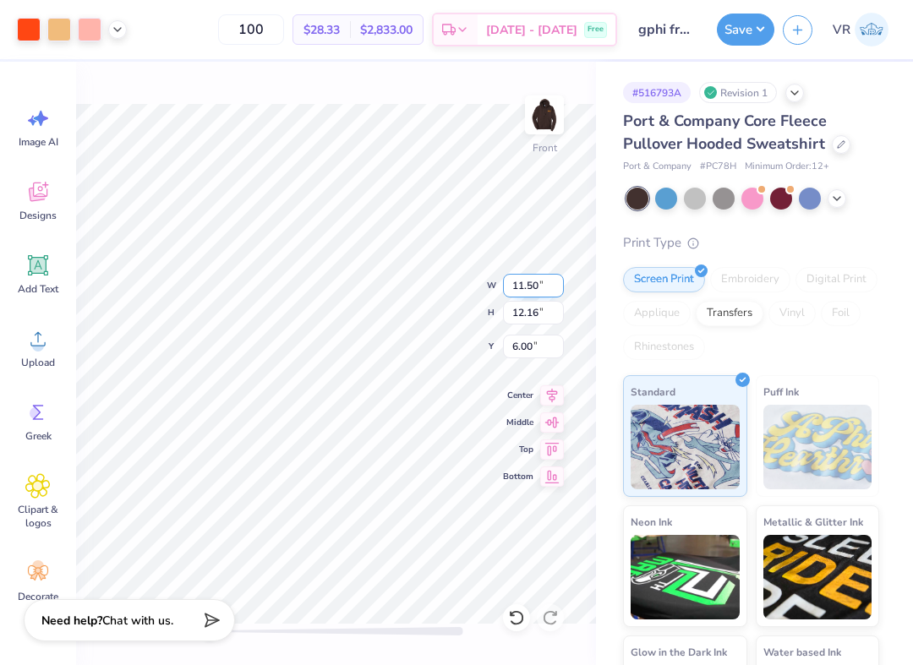
click at [538, 286] on input "11.50" at bounding box center [533, 286] width 61 height 24
type input "12"
click at [522, 281] on input "11.50" at bounding box center [533, 286] width 61 height 24
type input "12"
